Goal: Task Accomplishment & Management: Manage account settings

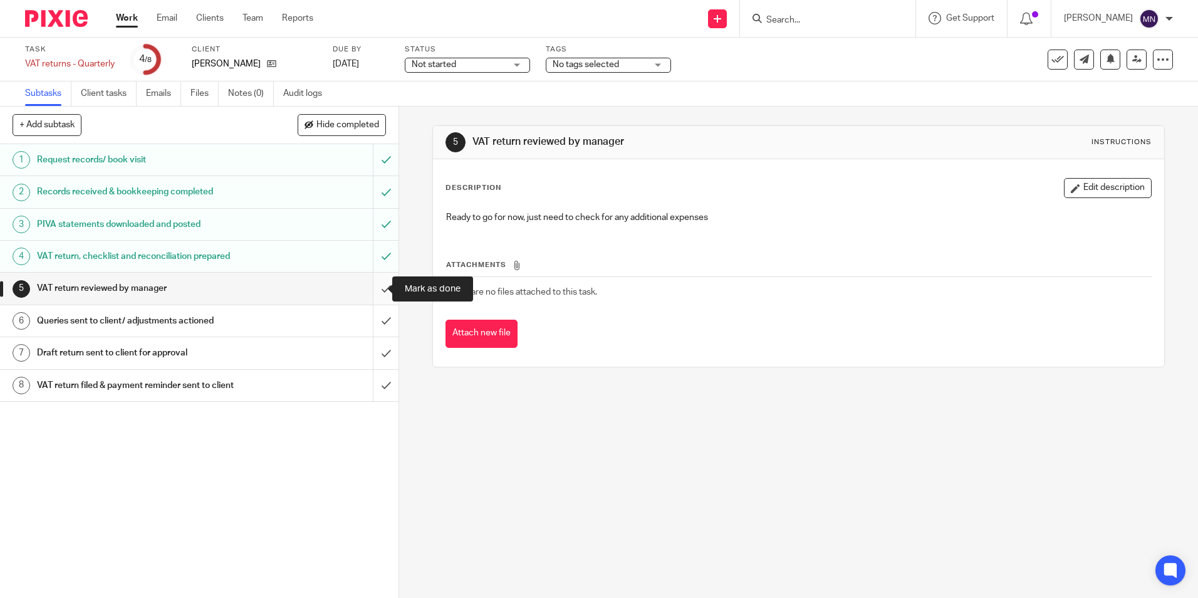
click at [375, 286] on input "submit" at bounding box center [199, 288] width 399 height 31
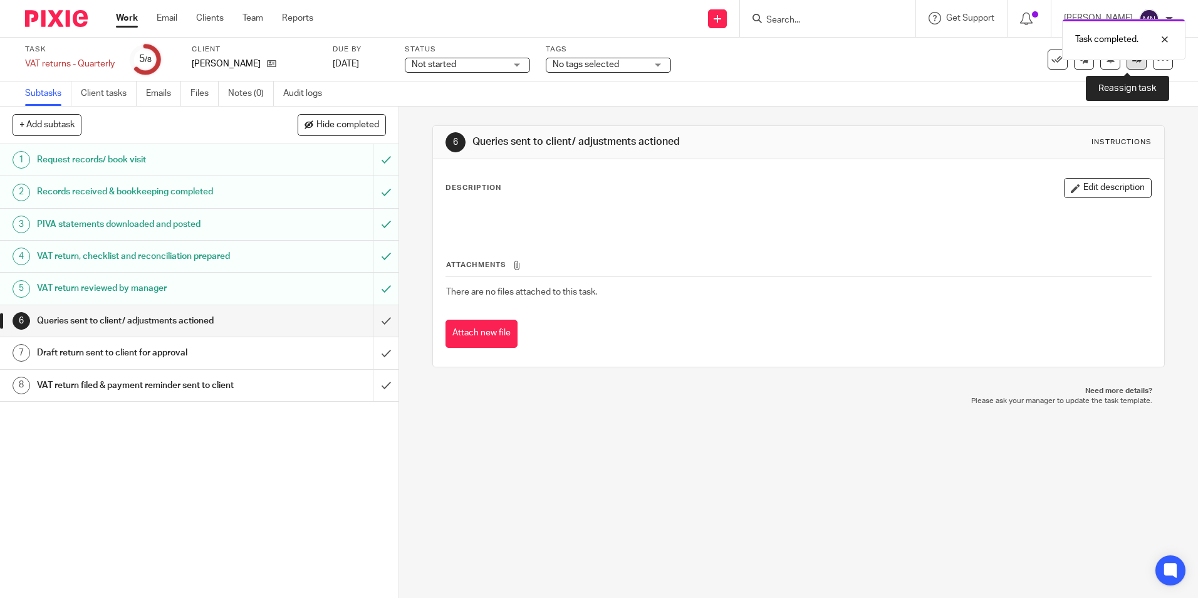
click at [1127, 64] on link at bounding box center [1137, 60] width 20 height 20
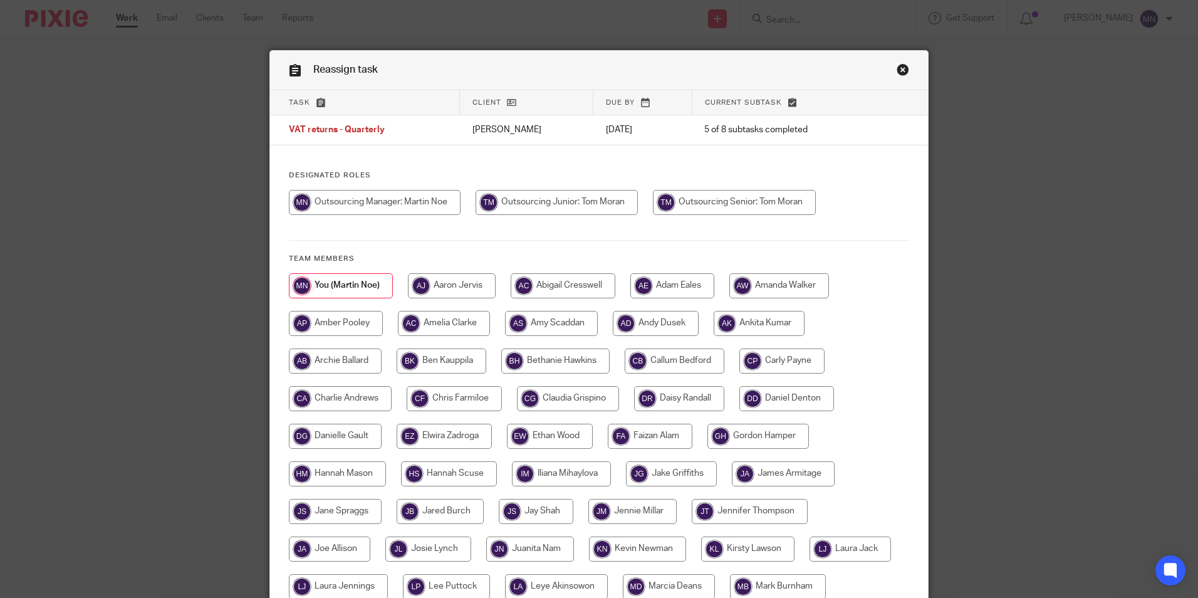
click at [576, 203] on input "radio" at bounding box center [557, 202] width 162 height 25
radio input "true"
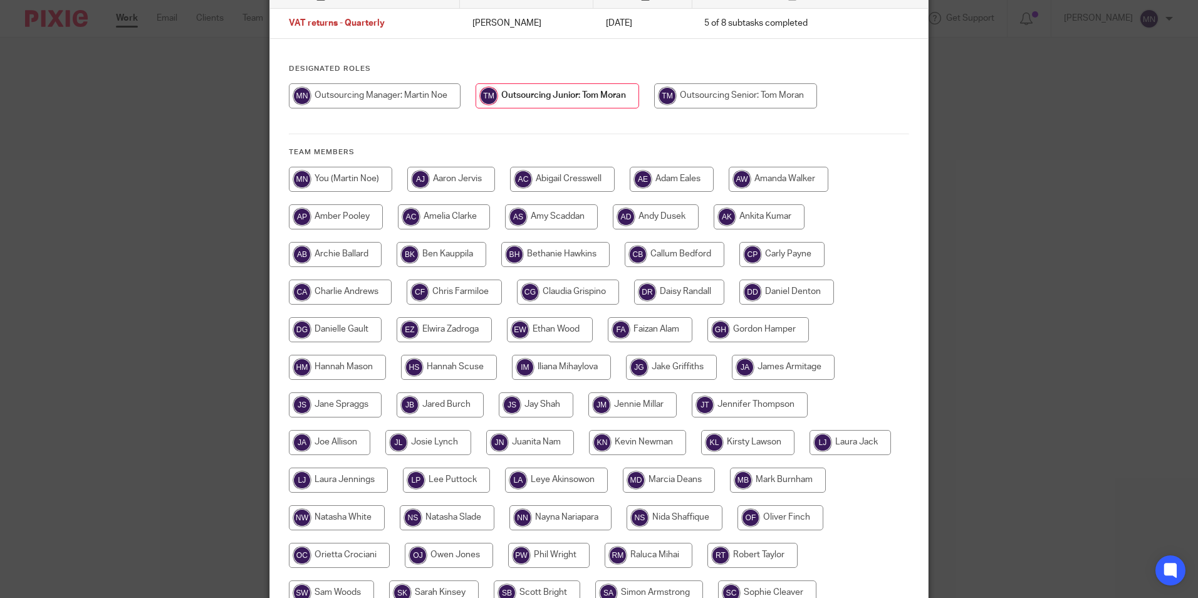
scroll to position [268, 0]
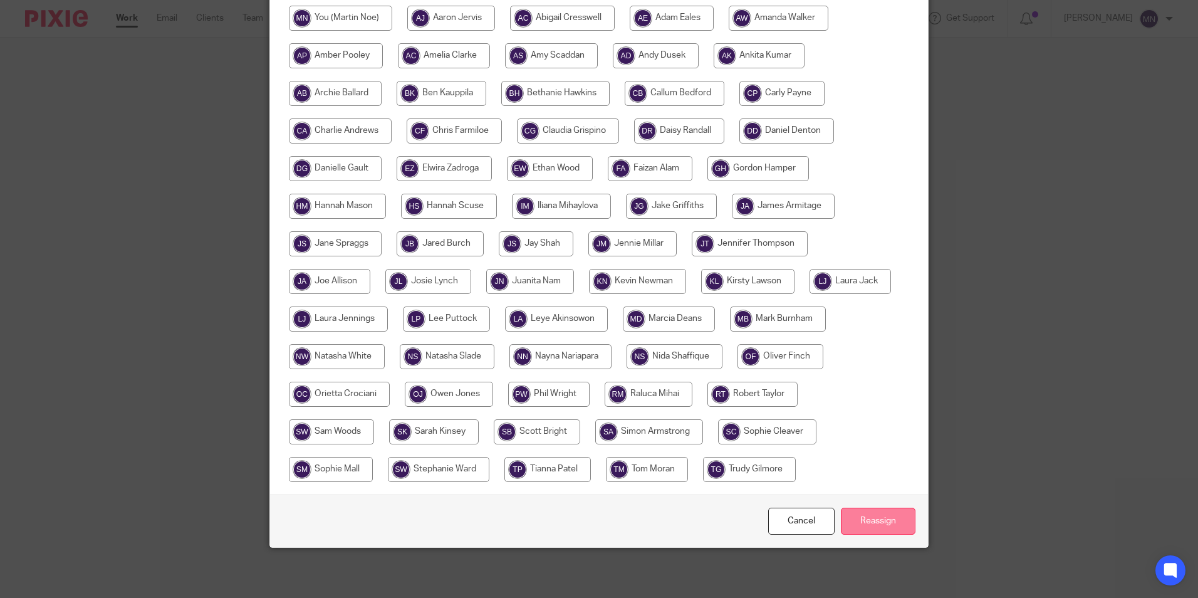
click at [867, 519] on input "Reassign" at bounding box center [878, 521] width 75 height 27
